Goal: Information Seeking & Learning: Get advice/opinions

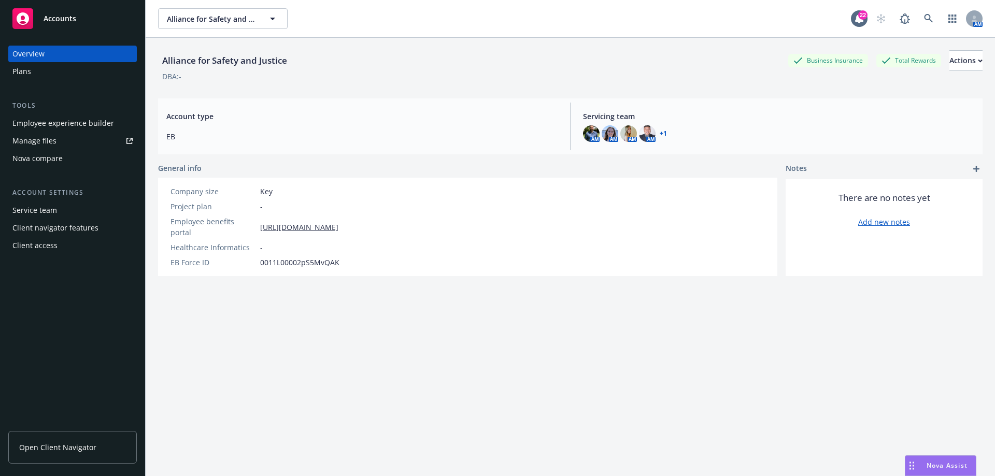
click at [212, 15] on span "Alliance for Safety and Justice" at bounding box center [212, 18] width 90 height 11
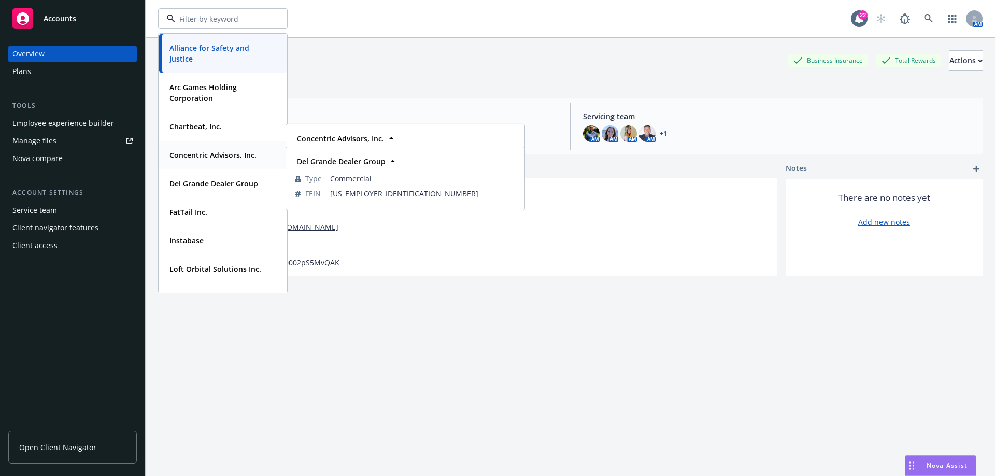
click at [208, 148] on div "Concentric Advisors, Inc." at bounding box center [211, 155] width 93 height 15
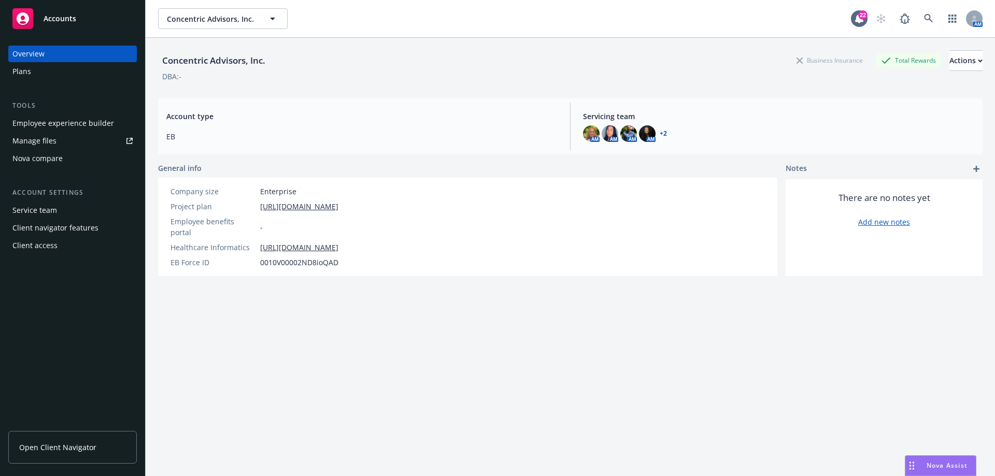
click at [53, 142] on div "Manage files" at bounding box center [34, 141] width 44 height 17
click at [930, 462] on span "Nova Assist" at bounding box center [946, 465] width 41 height 9
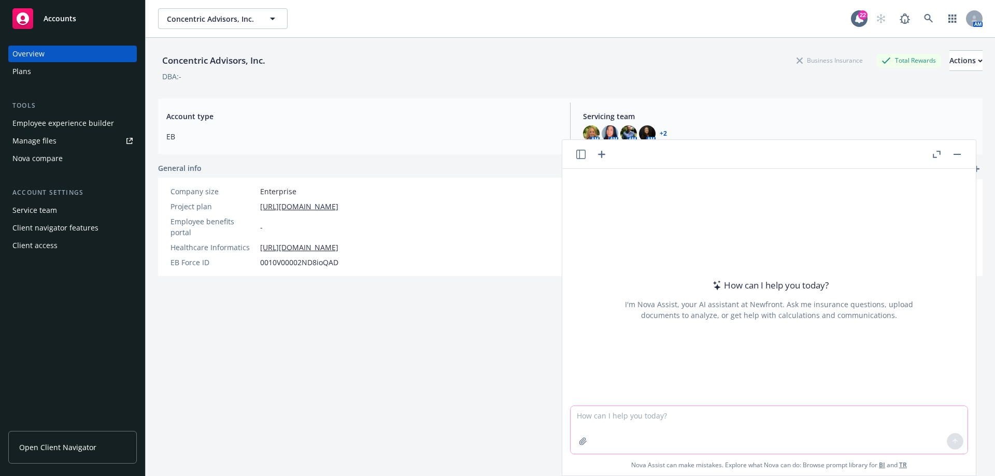
click at [613, 419] on textarea at bounding box center [768, 430] width 397 height 48
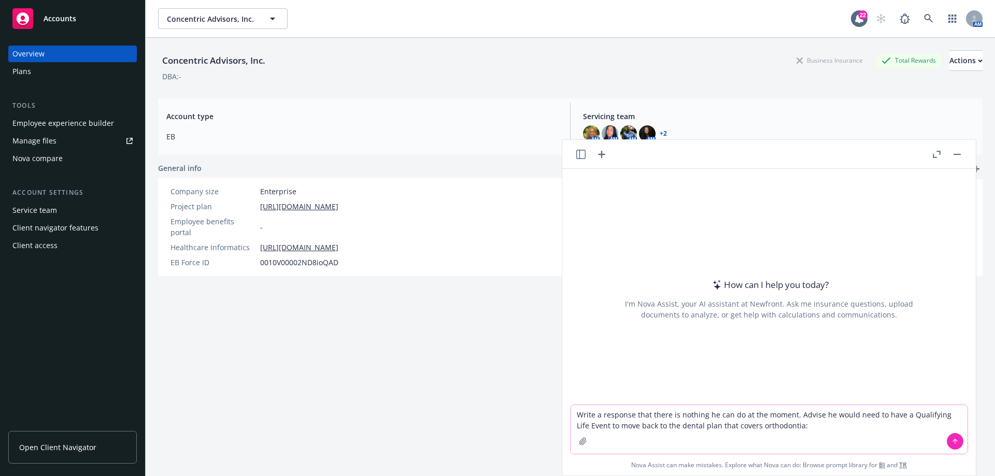
paste textarea "A few months into my ortho treatment, my orthodontist told me that "my part" wa…"
type textarea "Write a response that there is nothing he can do at the moment. Advise he would…"
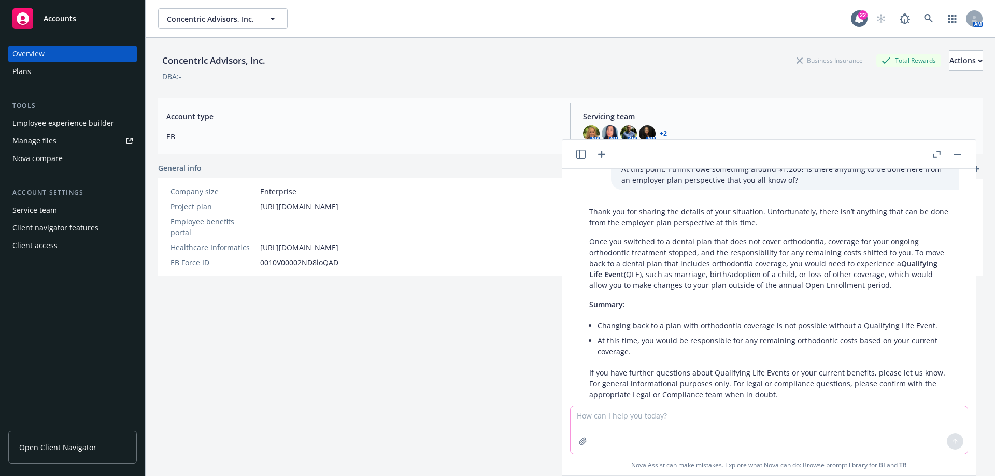
scroll to position [158, 0]
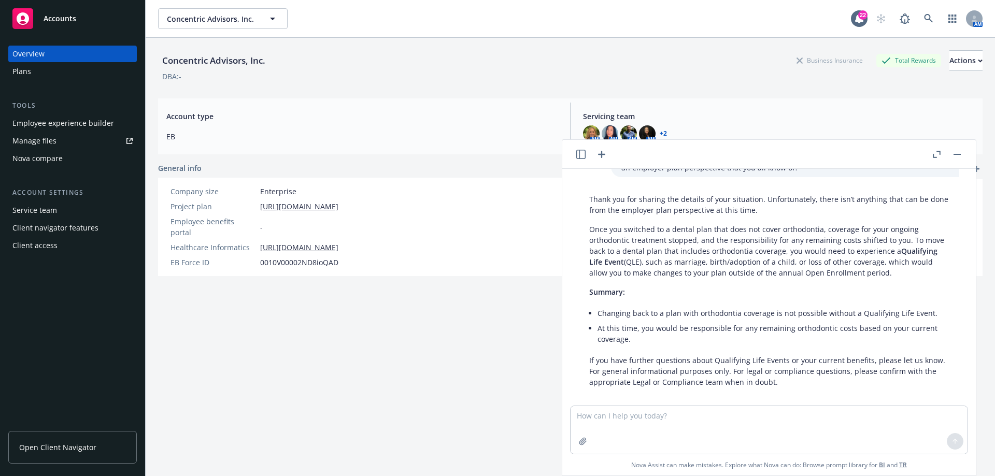
click at [938, 350] on div "Thank you for sharing the details of your situation. Unfortunately, there isn’t…" at bounding box center [769, 291] width 380 height 202
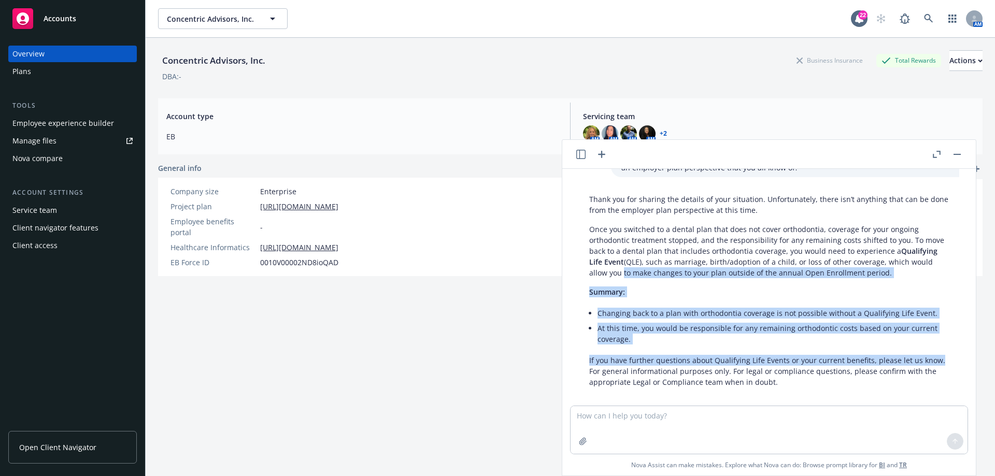
drag, startPoint x: 935, startPoint y: 350, endPoint x: 664, endPoint y: 266, distance: 283.7
click at [664, 266] on div "Thank you for sharing the details of your situation. Unfortunately, there isn’t…" at bounding box center [769, 291] width 380 height 202
click at [675, 306] on li "Changing back to a plan with orthodontia coverage is not possible without a Qua…" at bounding box center [772, 313] width 351 height 15
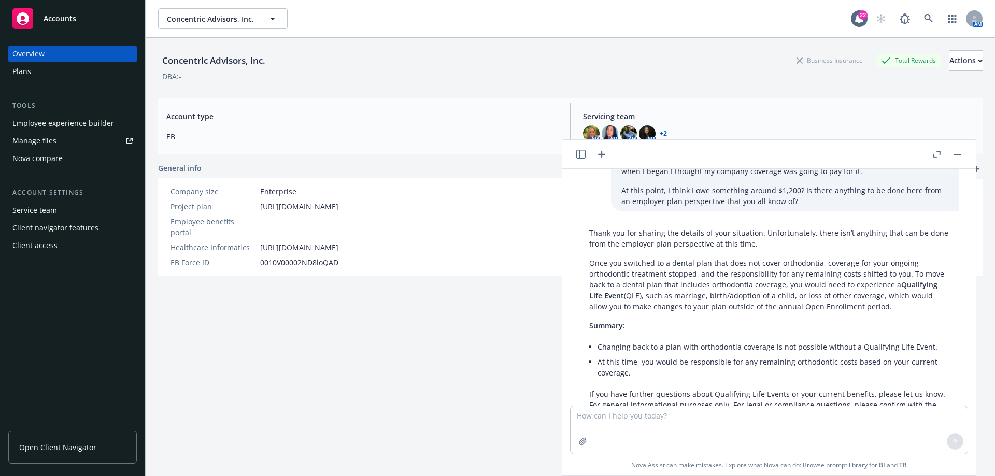
scroll to position [106, 0]
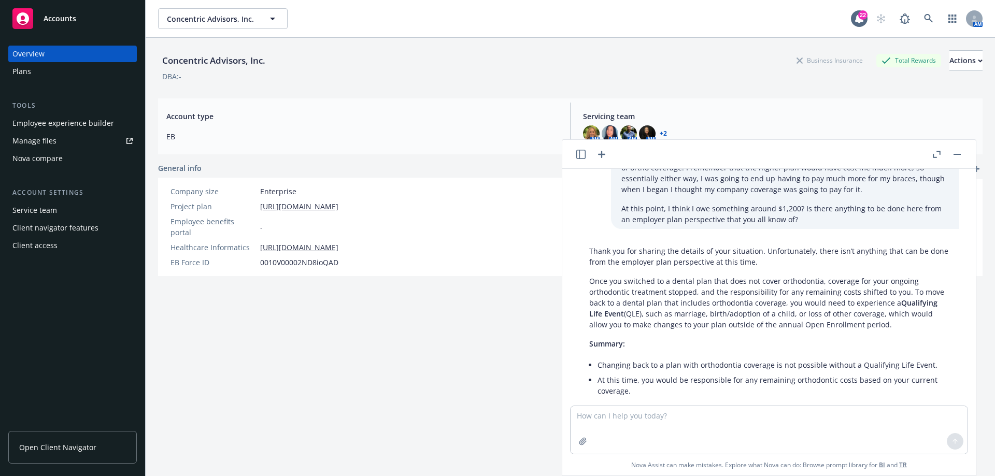
drag, startPoint x: 931, startPoint y: 314, endPoint x: 587, endPoint y: 244, distance: 351.2
click at [587, 244] on div "Thank you for sharing the details of your situation. Unfortunately, there isn’t…" at bounding box center [769, 342] width 380 height 202
copy div "Thank you for sharing the details of your situation. Unfortunately, there isn’t…"
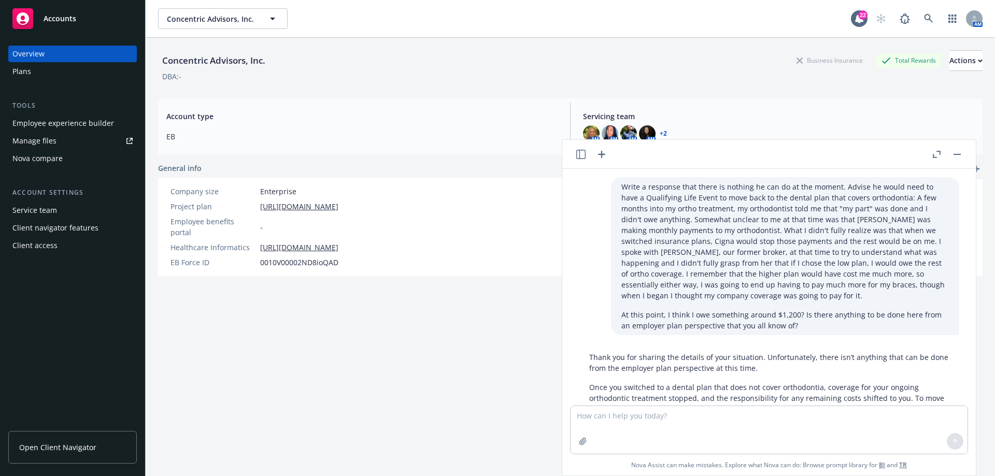
scroll to position [106, 0]
